Goal: Task Accomplishment & Management: Manage account settings

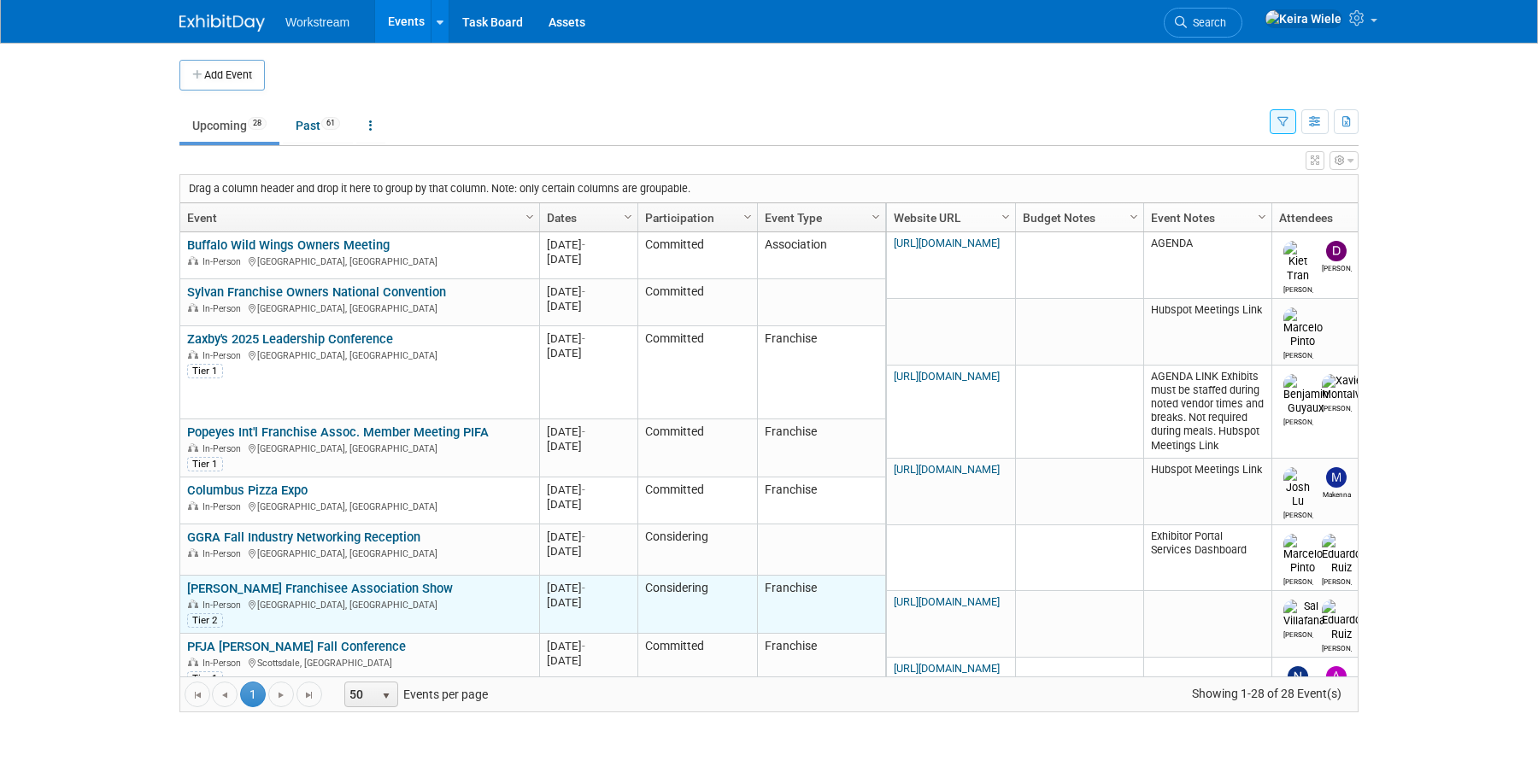
scroll to position [215, 0]
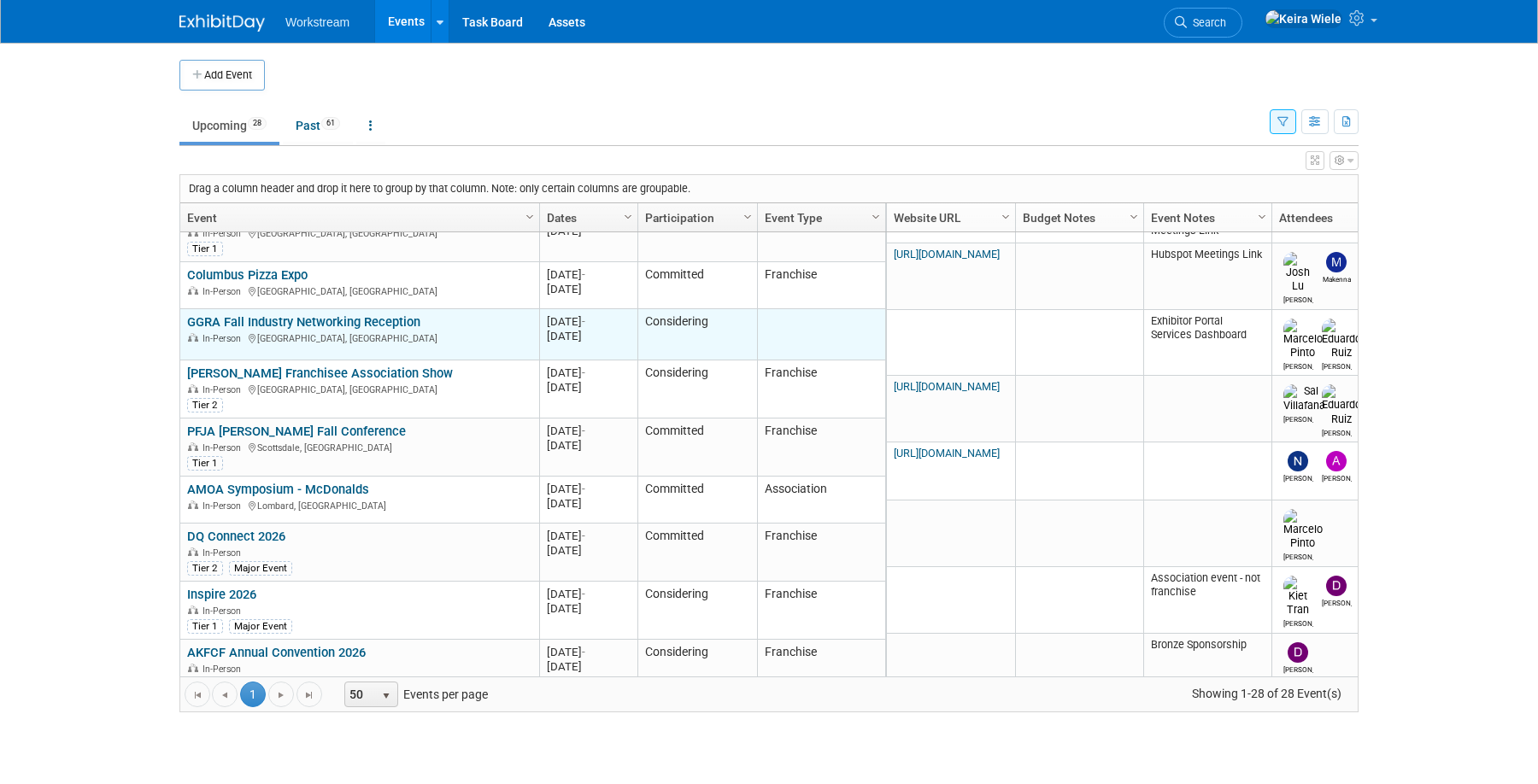
click at [339, 324] on link "GGRA Fall Industry Networking Reception" at bounding box center [304, 322] width 233 height 16
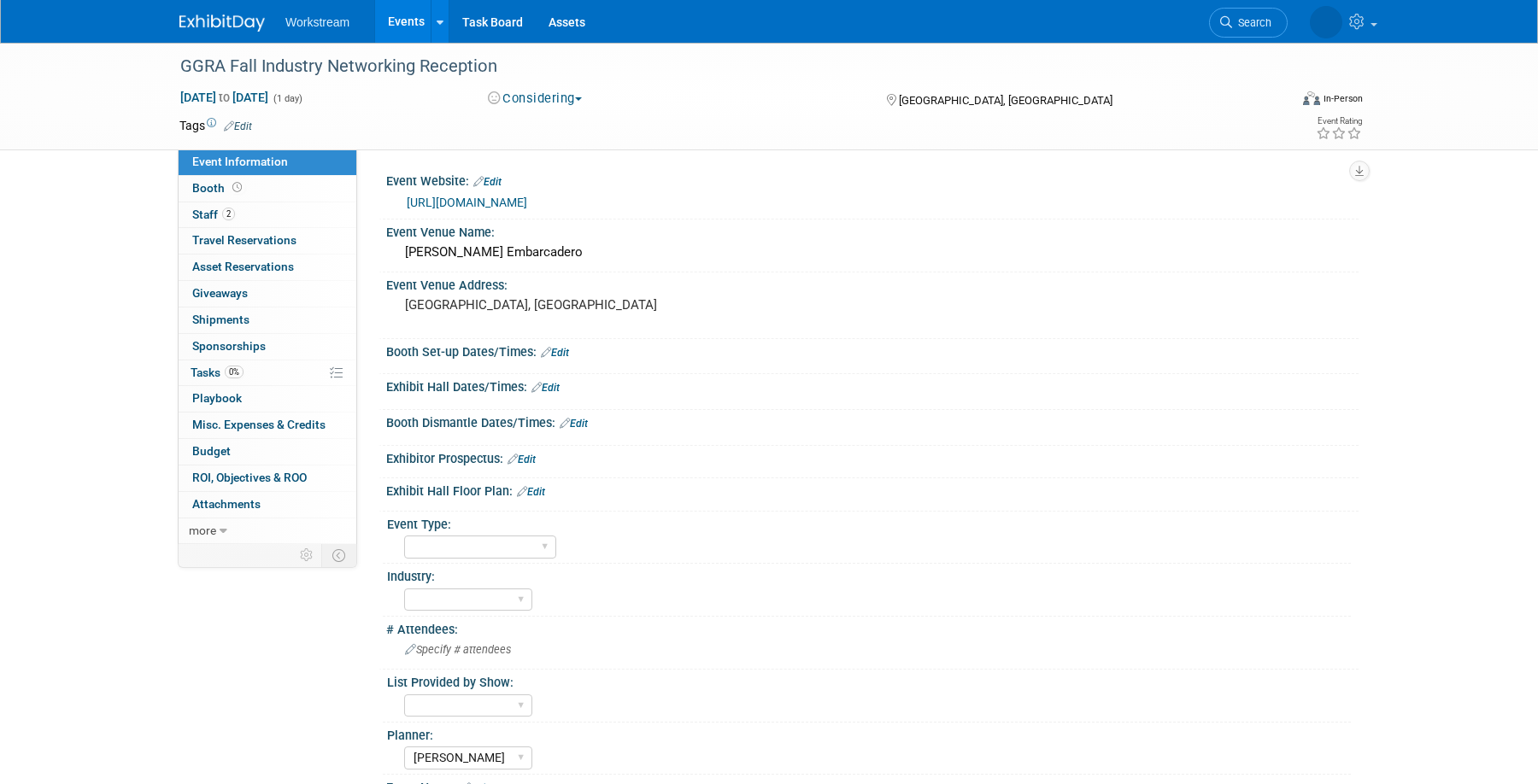
select select "[PERSON_NAME]"
click at [267, 367] on link "0% Tasks 0%" at bounding box center [267, 372] width 178 height 25
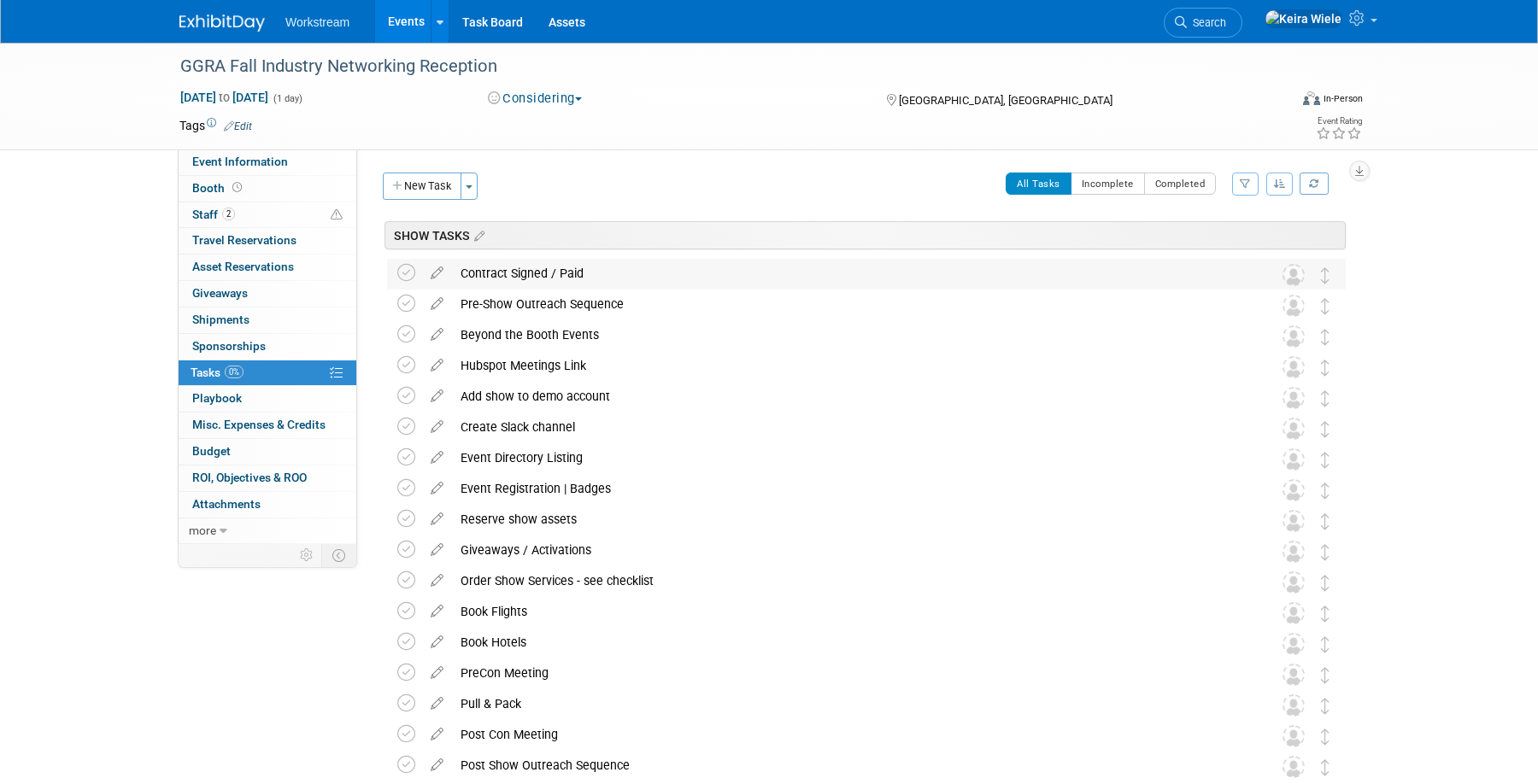
click at [519, 280] on div "Contract Signed / Paid" at bounding box center [850, 273] width 796 height 29
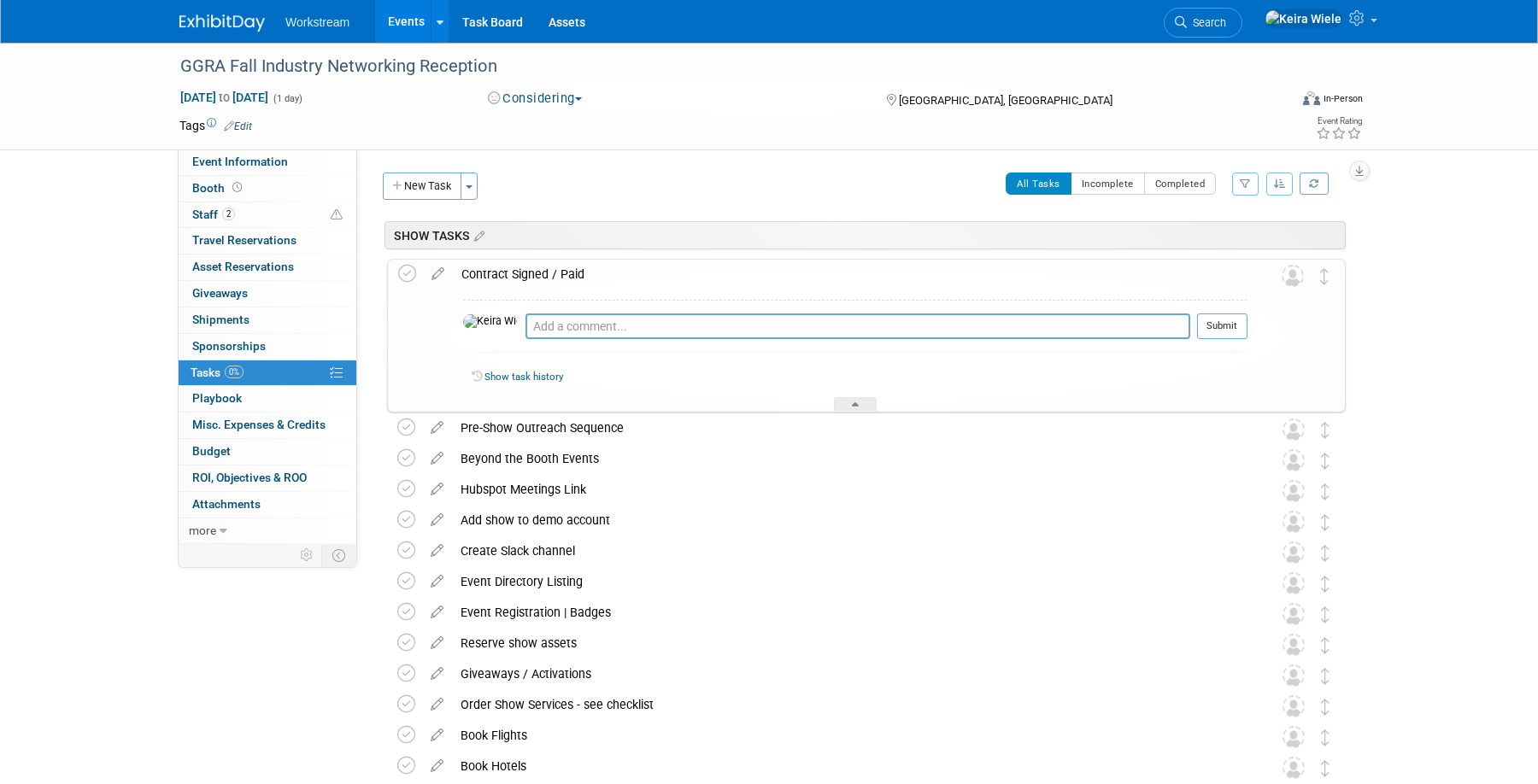
click at [519, 280] on div "Contract Signed / Paid" at bounding box center [850, 274] width 795 height 29
